Goal: Information Seeking & Learning: Learn about a topic

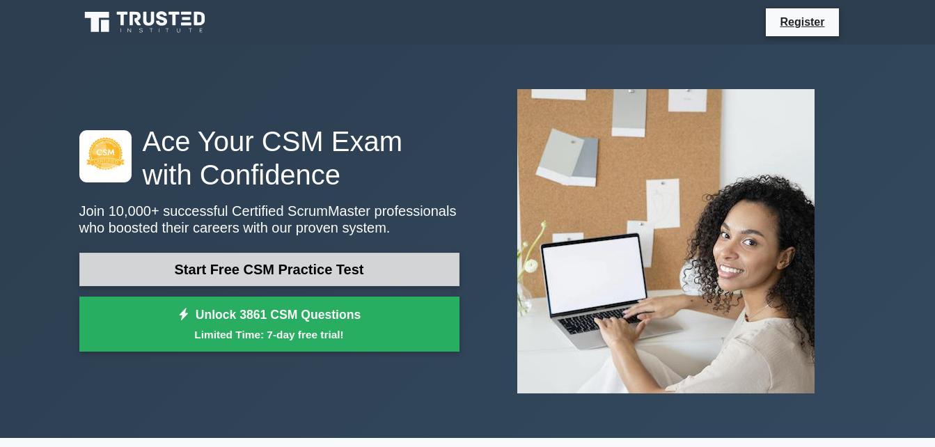
click at [294, 277] on link "Start Free CSM Practice Test" at bounding box center [269, 269] width 380 height 33
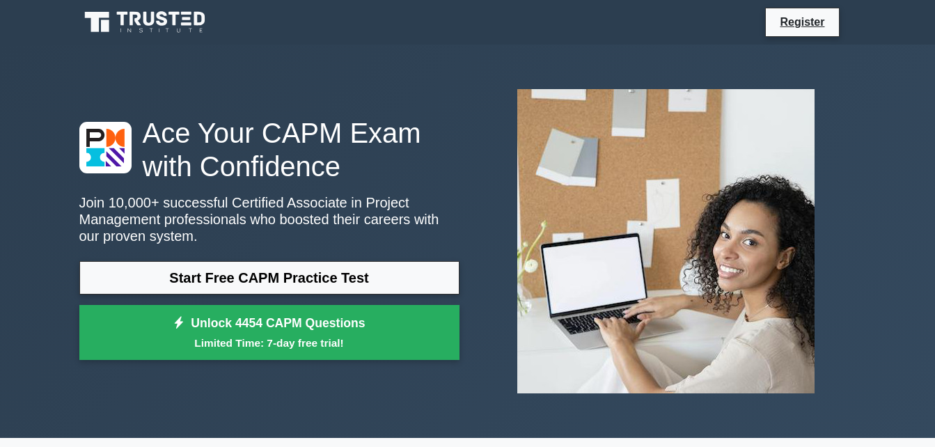
click at [279, 221] on p "Join 10,000+ successful Certified Associate in Project Management professionals…" at bounding box center [269, 219] width 380 height 50
click at [342, 162] on h1 "Ace Your CAPM Exam with Confidence" at bounding box center [269, 149] width 380 height 67
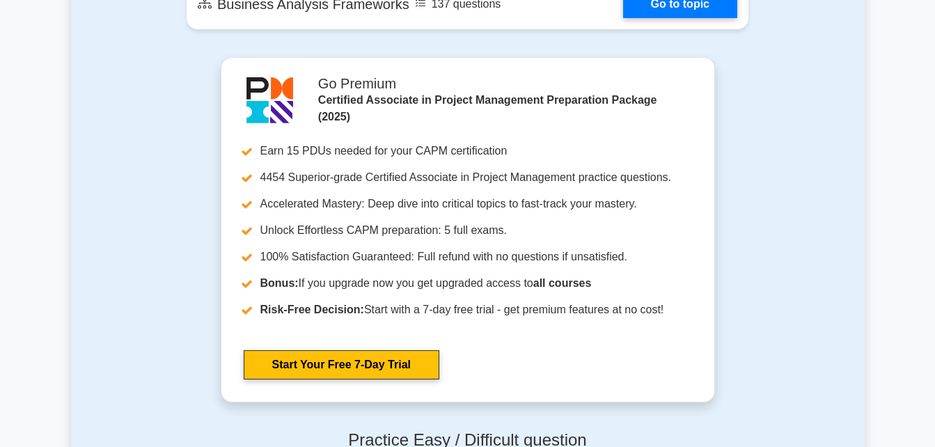
scroll to position [3147, 0]
